Goal: Task Accomplishment & Management: Complete application form

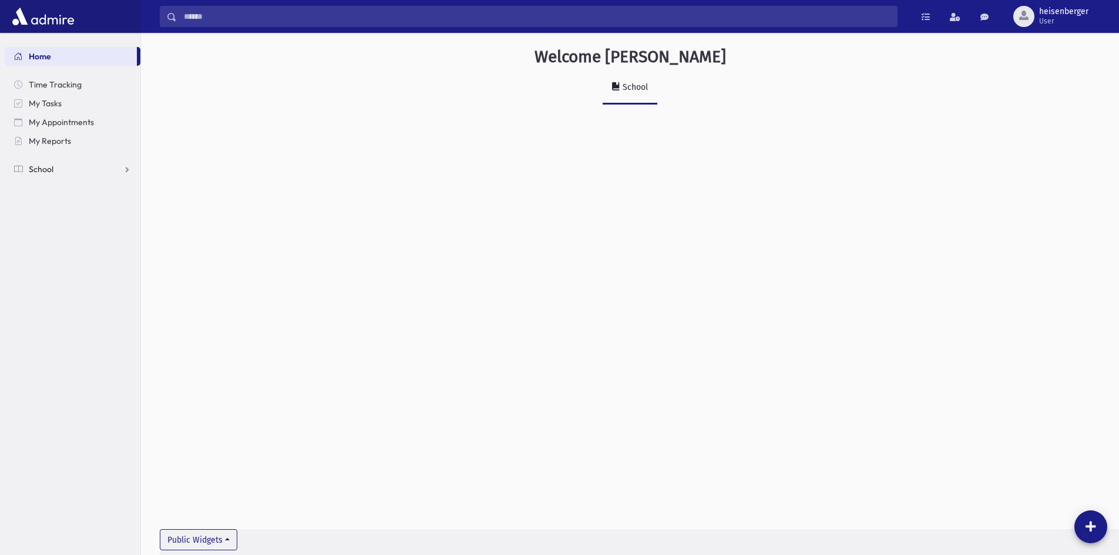
click at [21, 176] on link "School" at bounding box center [73, 169] width 136 height 19
click at [41, 208] on span "Attendance" at bounding box center [56, 206] width 43 height 11
click at [44, 230] on link "Entry" at bounding box center [73, 225] width 136 height 19
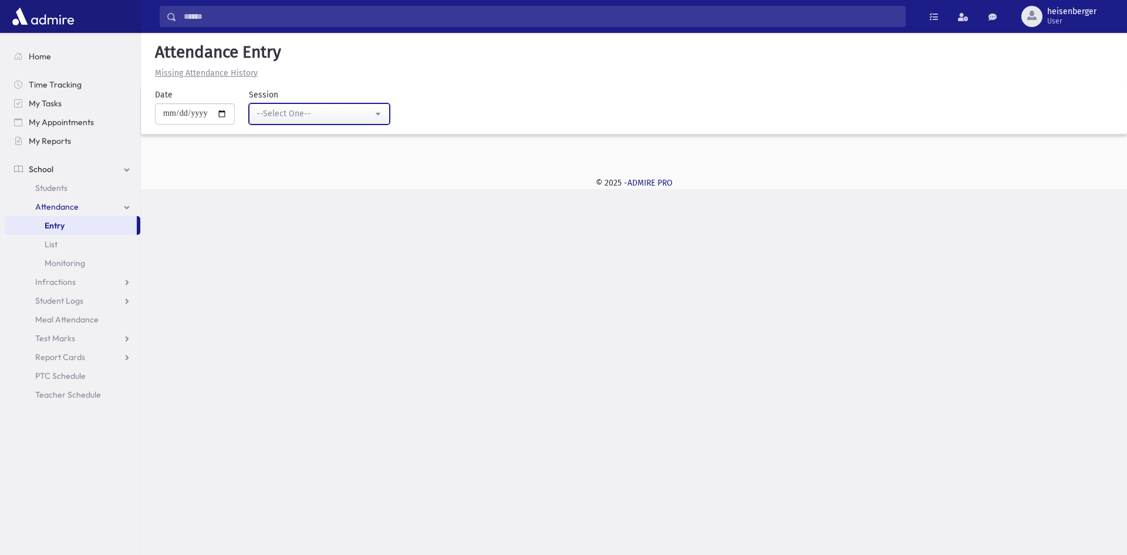
click at [319, 118] on div "--Select One--" at bounding box center [315, 113] width 116 height 12
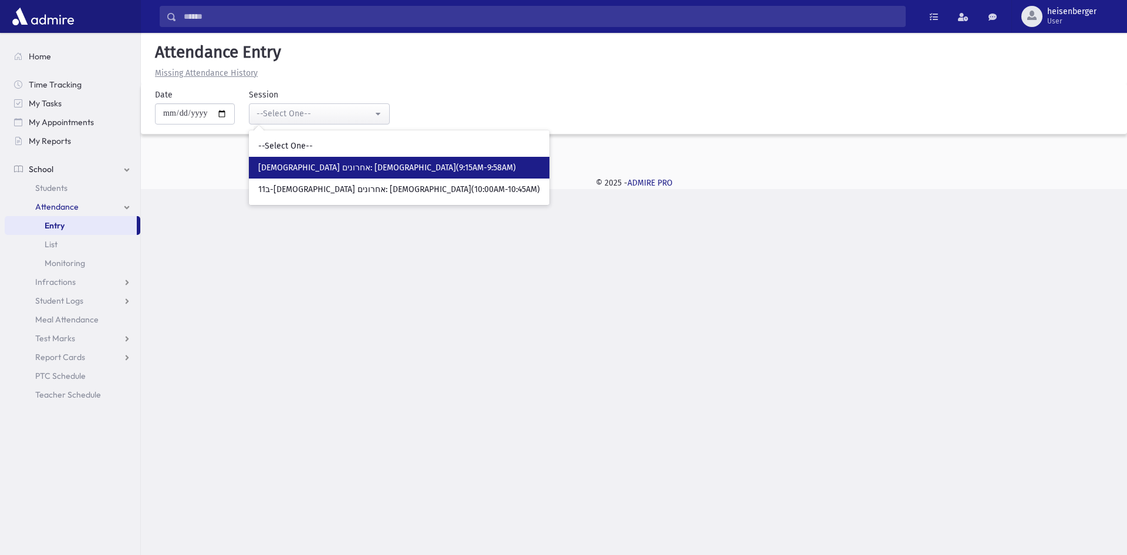
click at [283, 163] on span "[DEMOGRAPHIC_DATA] אחרונים: [DEMOGRAPHIC_DATA](9:15AM-9:58AM)" at bounding box center [387, 168] width 258 height 12
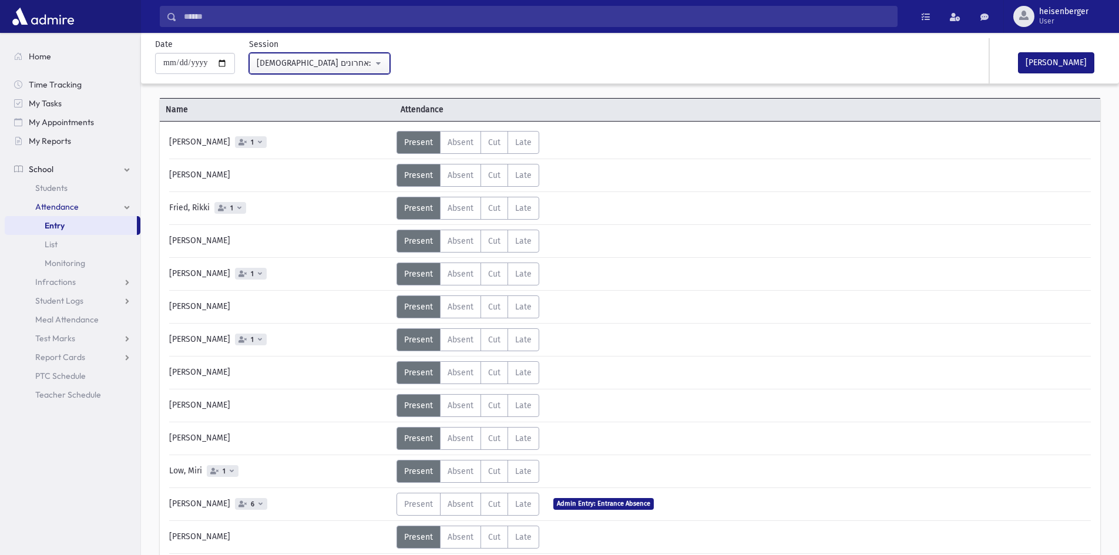
scroll to position [33, 0]
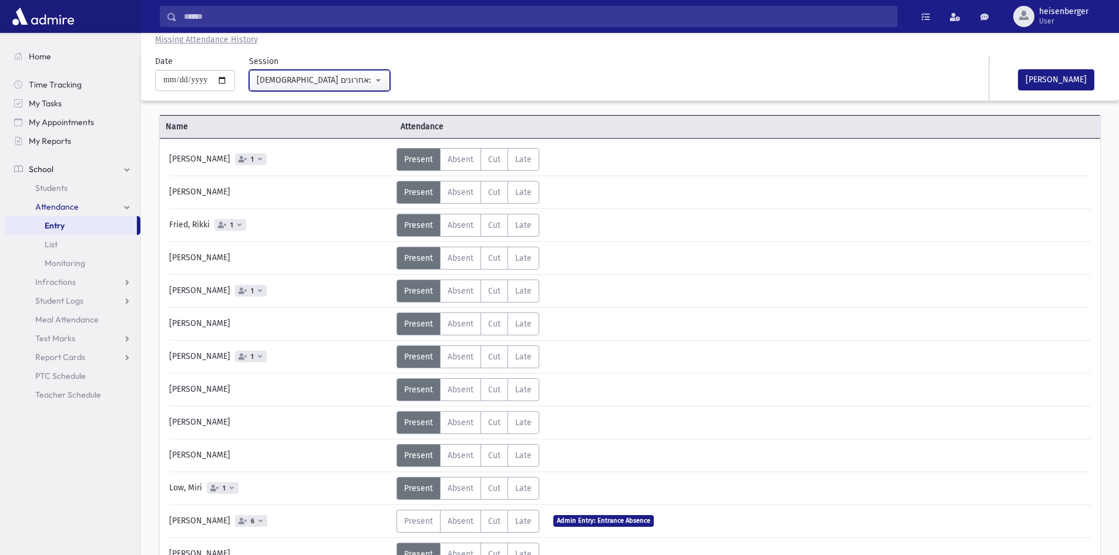
click at [385, 86] on button "[DEMOGRAPHIC_DATA] אחרונים: [DEMOGRAPHIC_DATA](9:15AM-9:58AM)" at bounding box center [319, 80] width 141 height 21
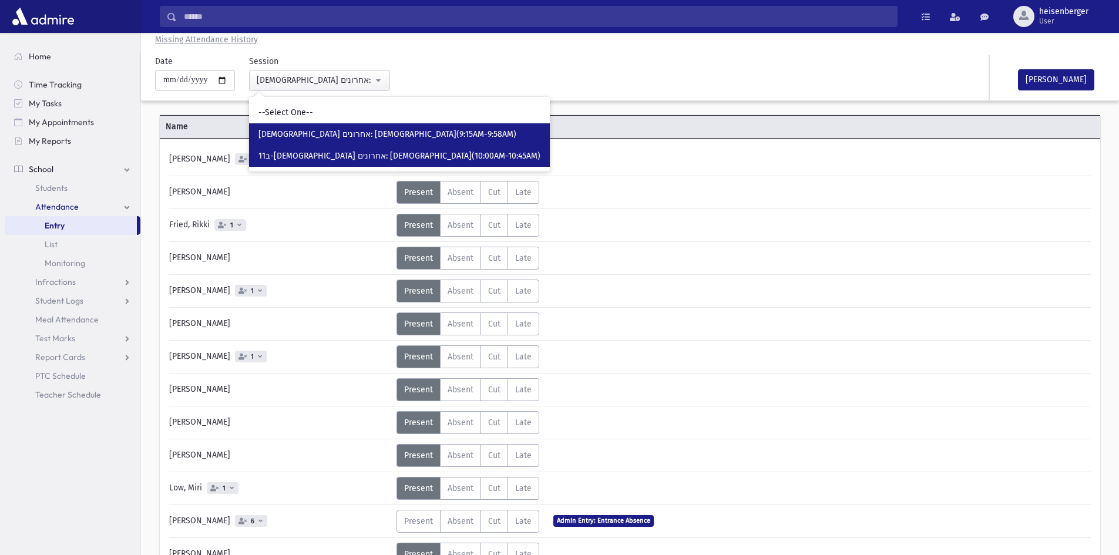
click at [316, 154] on span "11ב-[DEMOGRAPHIC_DATA] אחרונים: [DEMOGRAPHIC_DATA](10:00AM-10:45AM)" at bounding box center [399, 156] width 282 height 12
select select "*****"
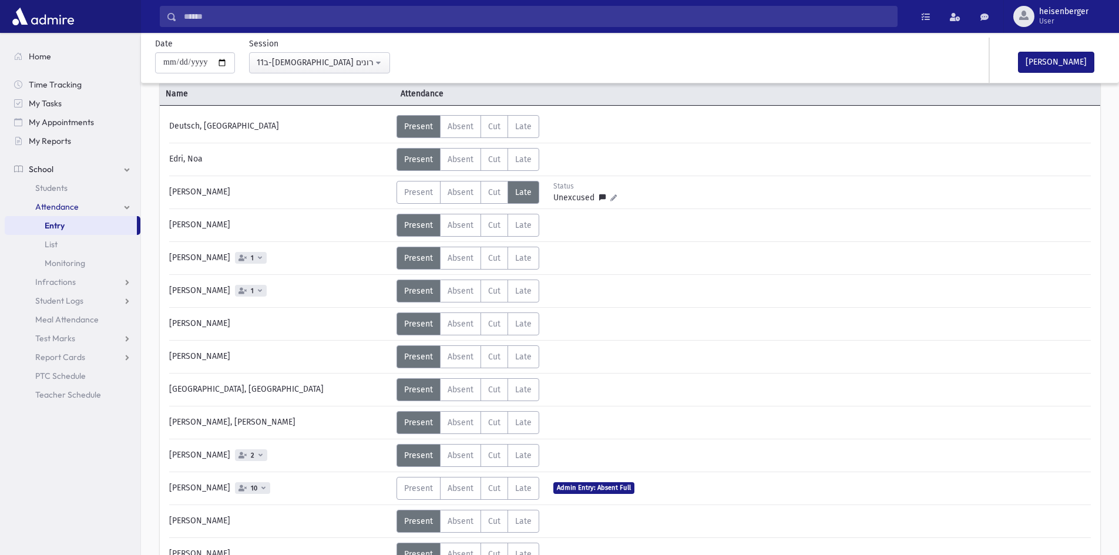
scroll to position [149, 0]
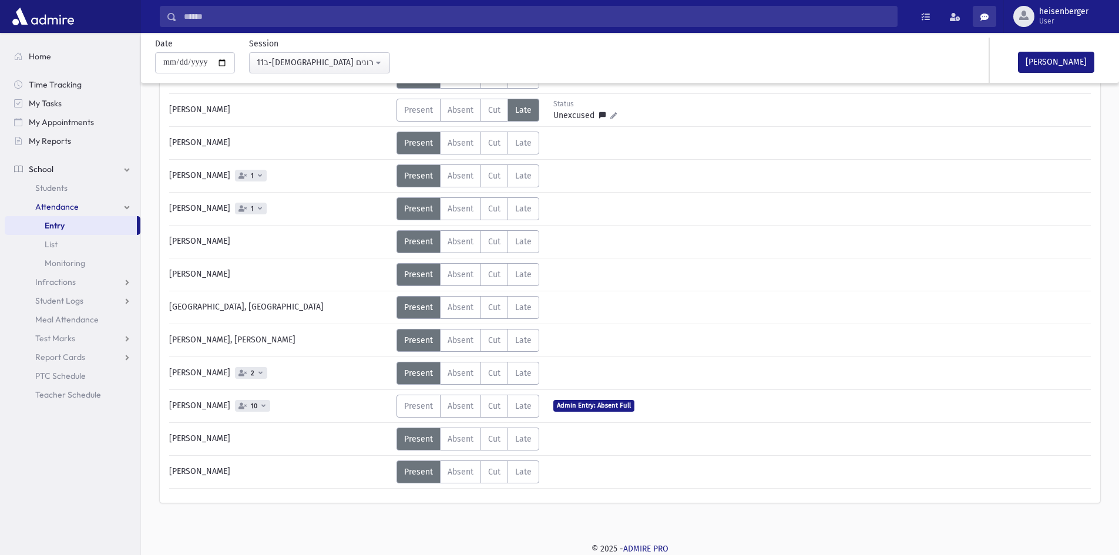
click at [974, 9] on link at bounding box center [983, 16] width 23 height 21
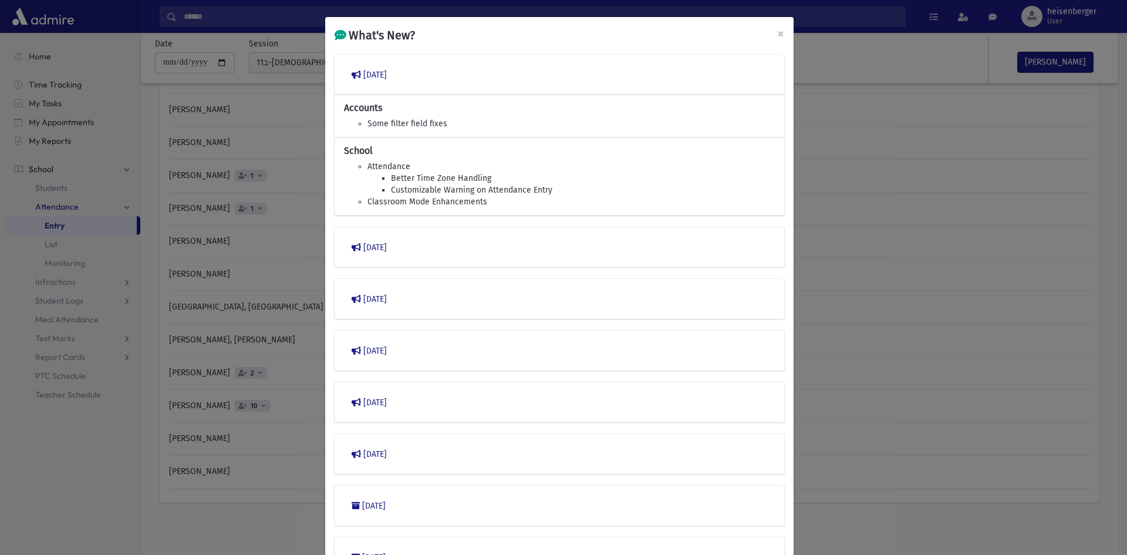
click at [979, 131] on div "What's New? × March 2023 Accounts Some filter field fixes School Attendance Bet…" at bounding box center [563, 277] width 1127 height 555
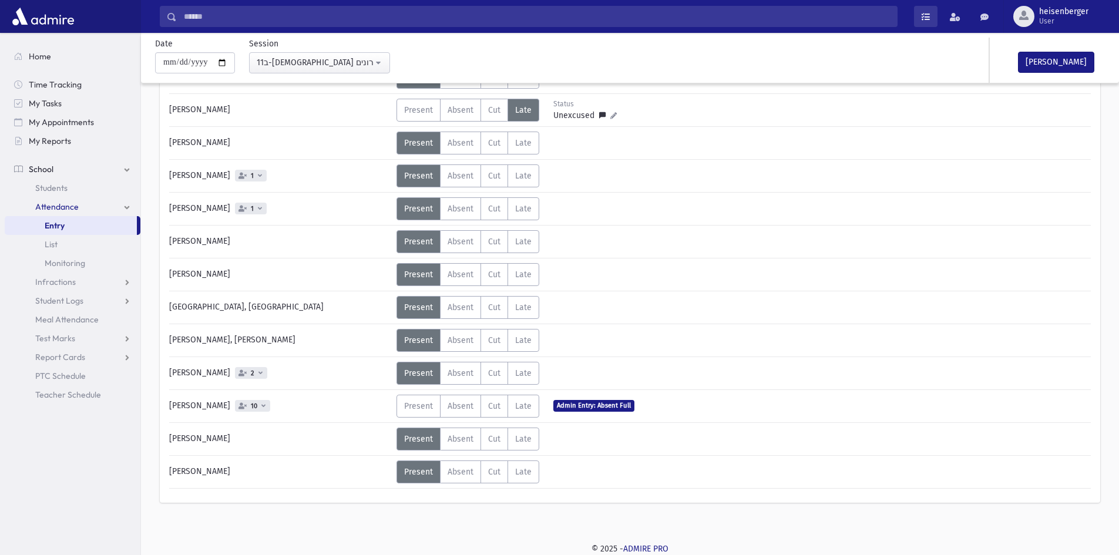
click at [928, 21] on span at bounding box center [925, 17] width 8 height 8
click at [964, 96] on div "Deutsch, Esti Status Unexcused Admin: Present P Absent A Cut C Late L Status P A" at bounding box center [629, 261] width 921 height 456
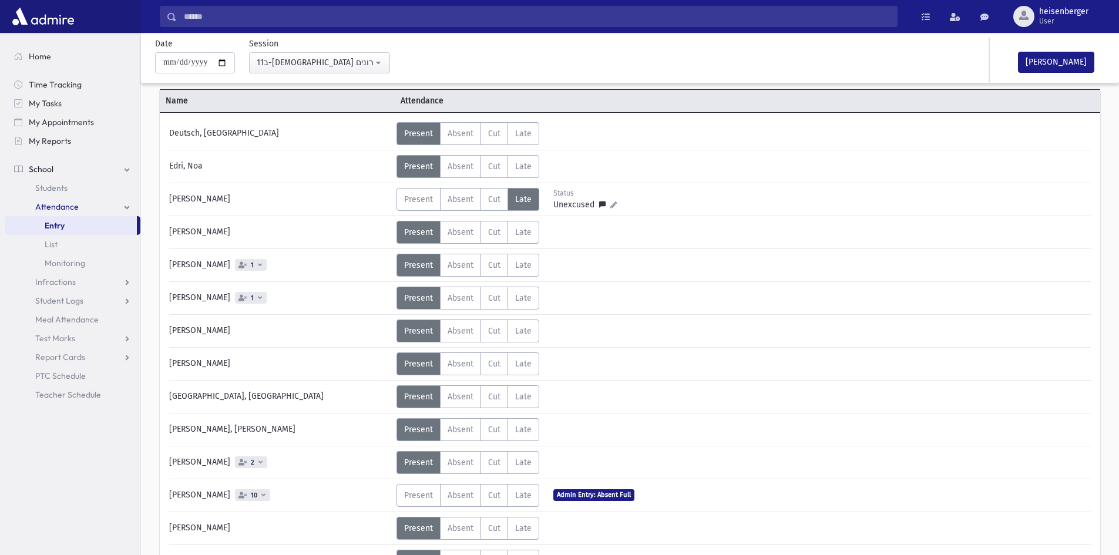
scroll to position [0, 0]
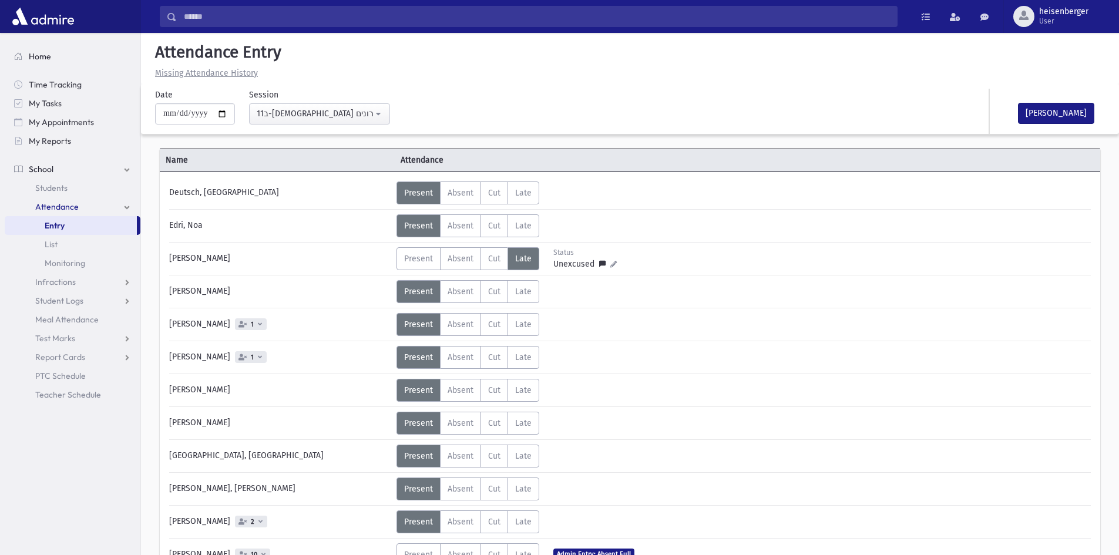
click at [40, 56] on span "Home" at bounding box center [40, 56] width 22 height 11
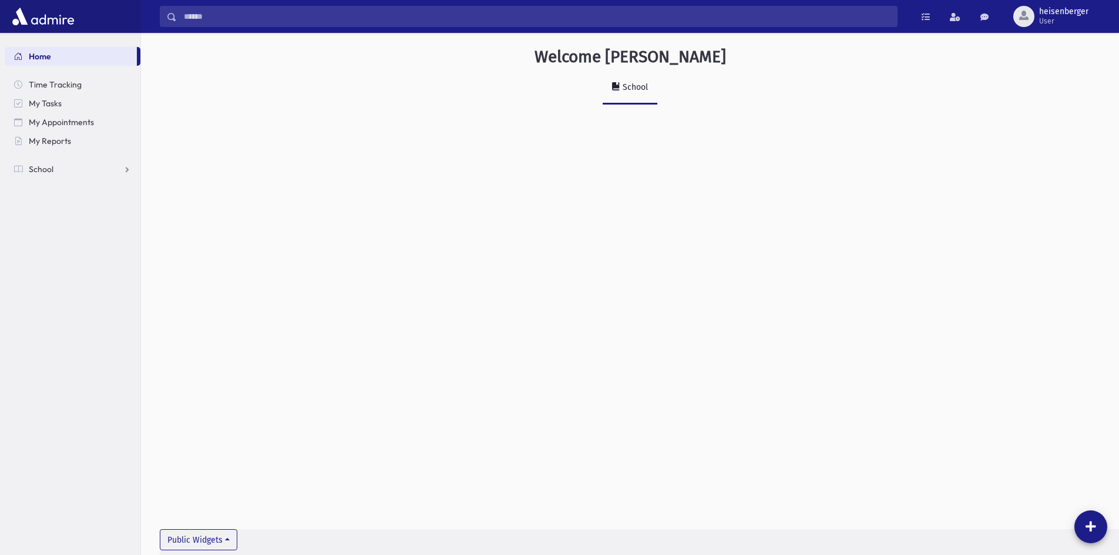
click at [644, 95] on link "School" at bounding box center [629, 88] width 55 height 33
click at [1031, 6] on button "heisenberger User" at bounding box center [1061, 16] width 116 height 33
click at [1022, 93] on link "Classroom Mode" at bounding box center [1050, 98] width 94 height 22
